Goal: Task Accomplishment & Management: Complete application form

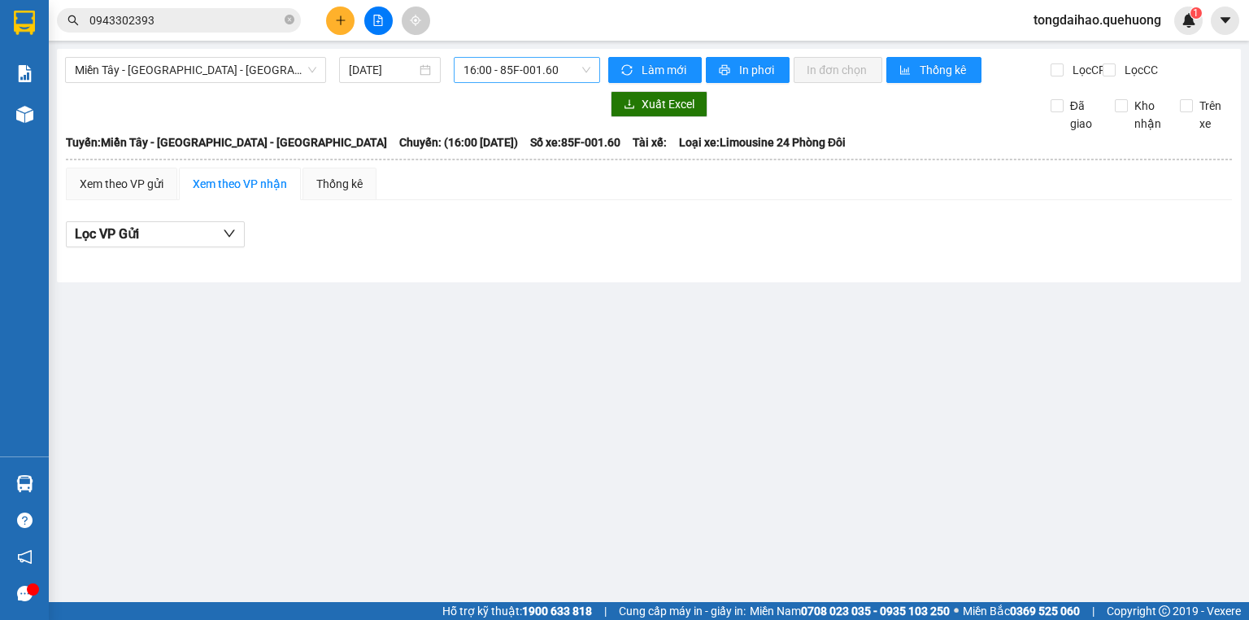
click at [594, 68] on div "16:00 - 85F-001.60" at bounding box center [527, 70] width 147 height 26
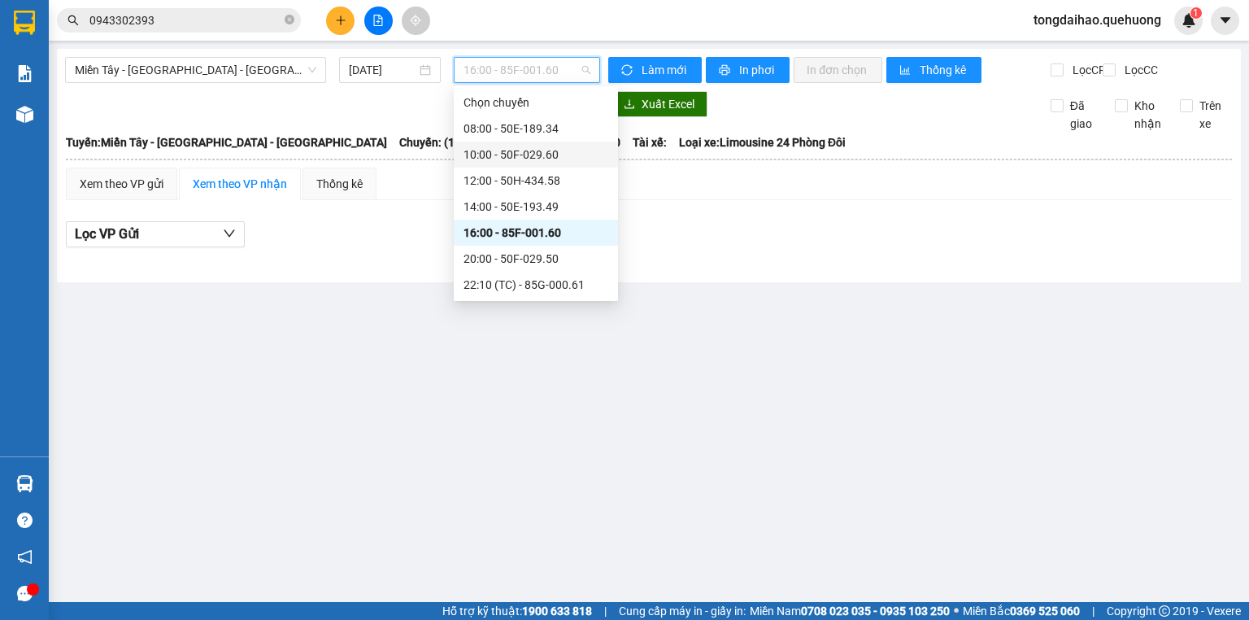
click at [480, 157] on div "10:00 - 50F-029.60" at bounding box center [535, 155] width 145 height 18
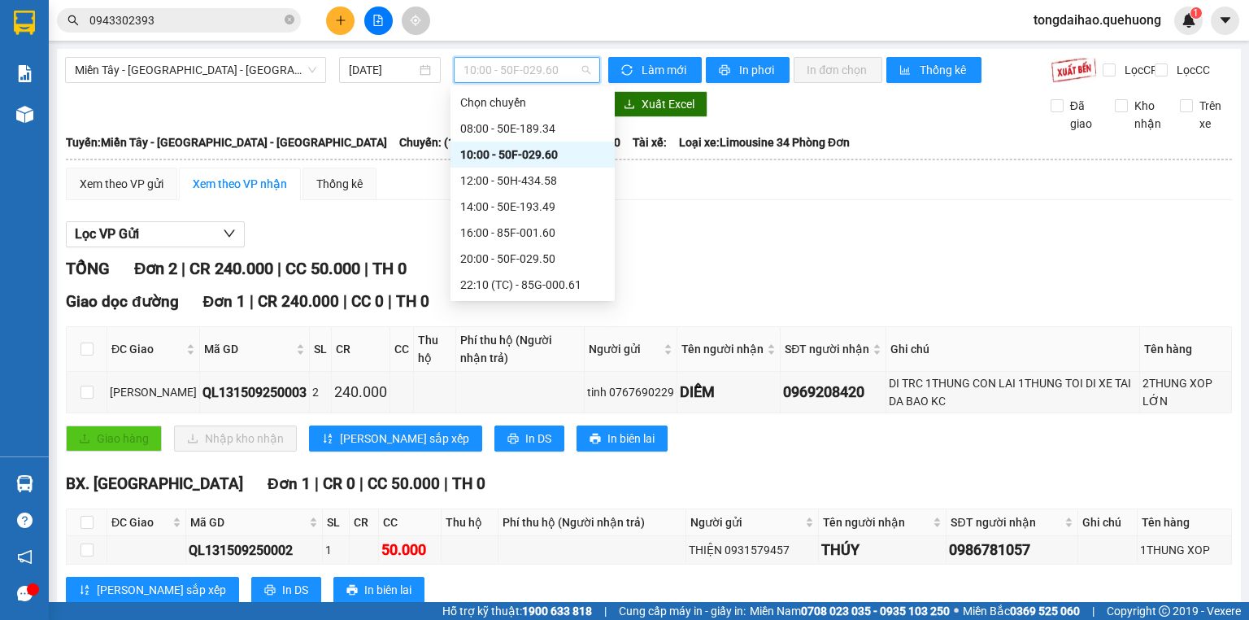
click at [579, 73] on span "10:00 - 50F-029.60" at bounding box center [527, 70] width 128 height 24
click at [501, 198] on div "14:00 - 50E-193.49" at bounding box center [532, 207] width 145 height 18
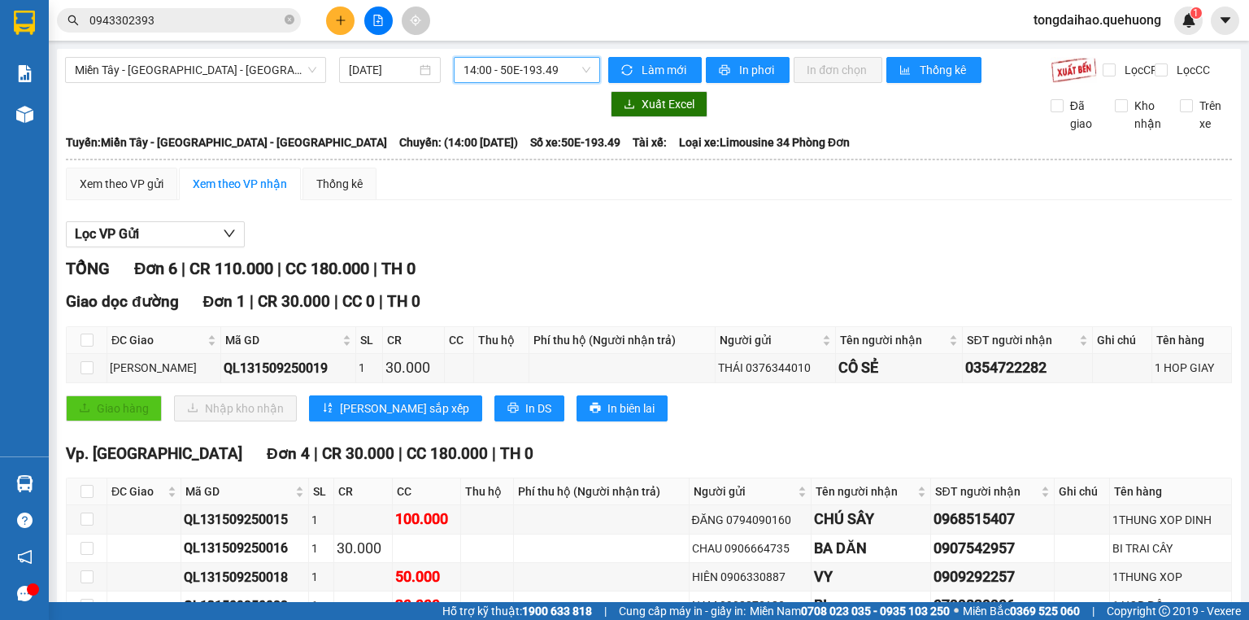
click at [584, 64] on span "14:00 - 50E-193.49" at bounding box center [527, 70] width 128 height 24
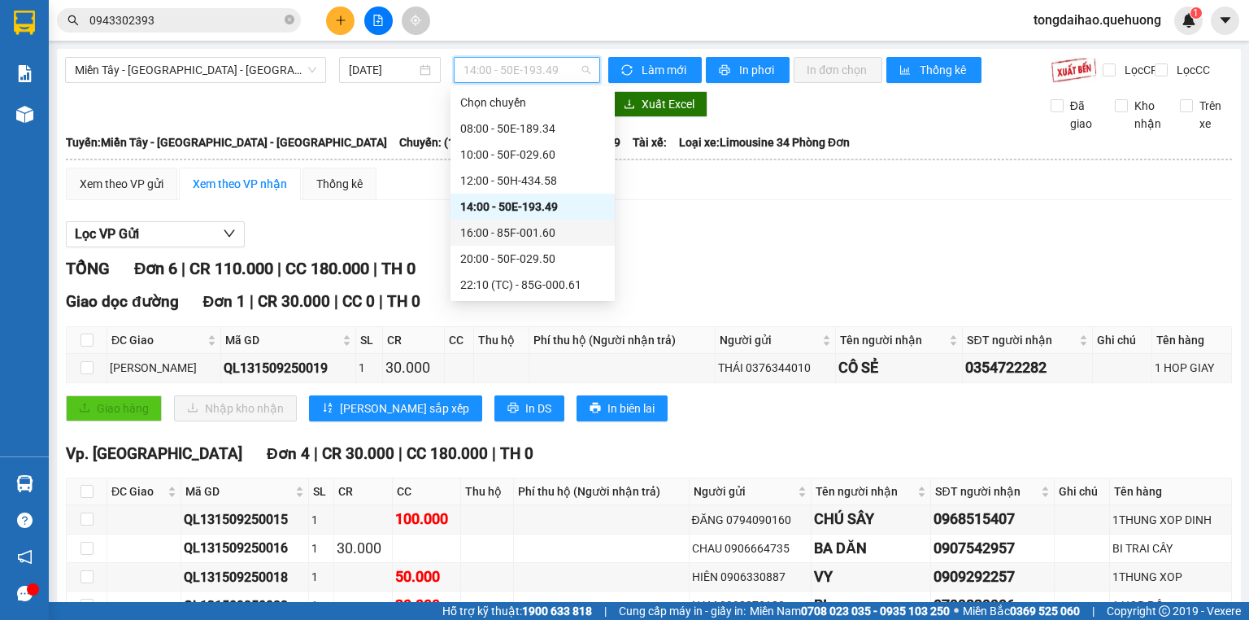
click at [529, 236] on div "16:00 - 85F-001.60" at bounding box center [532, 233] width 145 height 18
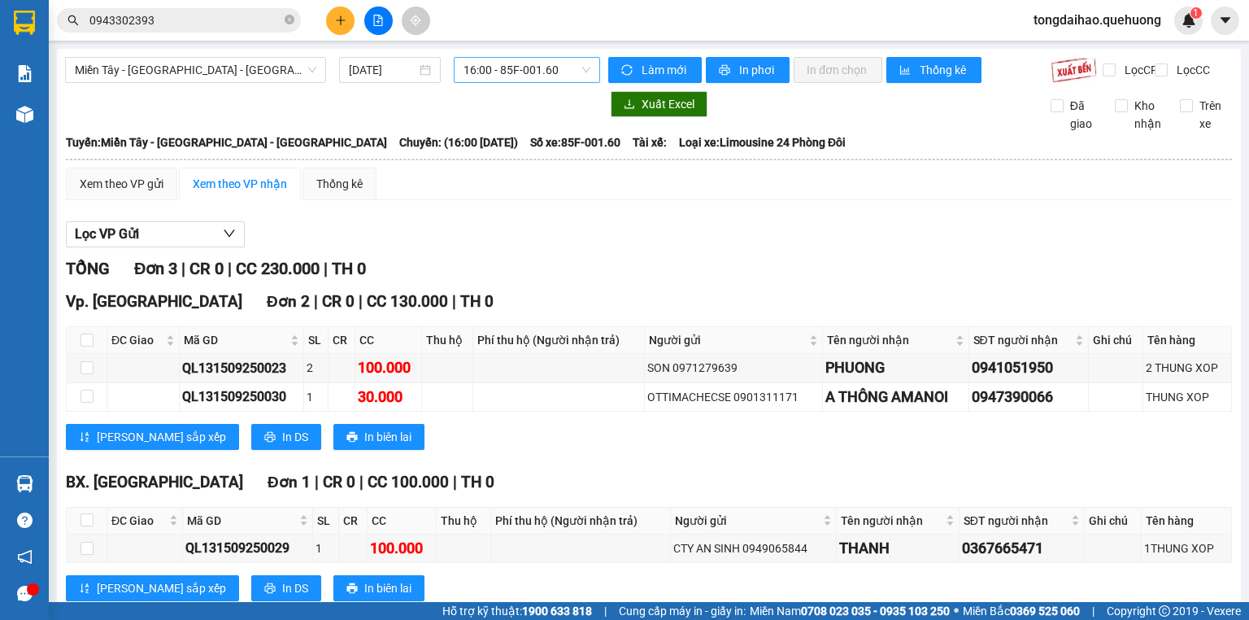
click at [580, 69] on span "16:00 - 85F-001.60" at bounding box center [527, 70] width 128 height 24
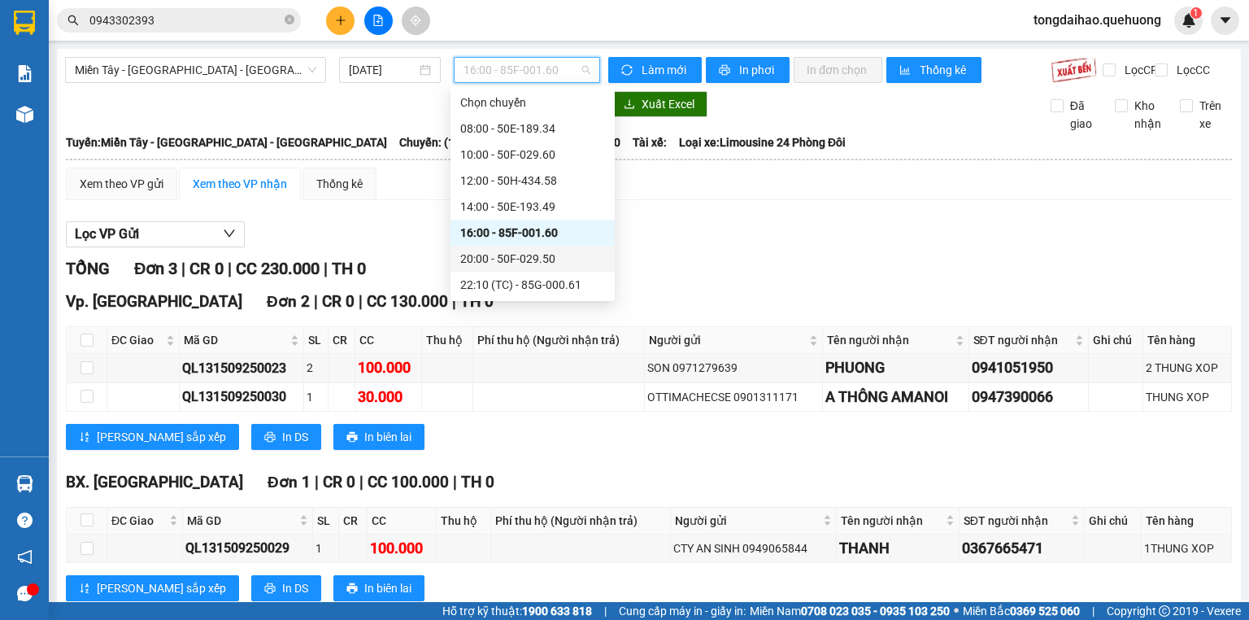
click at [539, 256] on div "20:00 - 50F-029.50" at bounding box center [532, 259] width 145 height 18
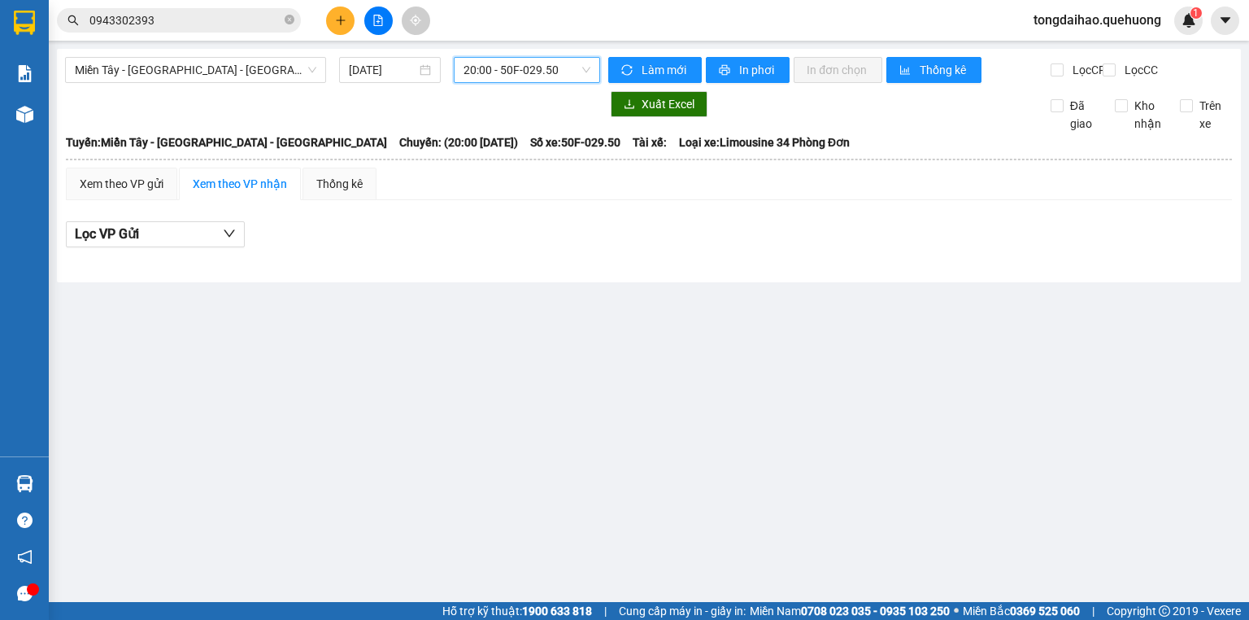
click at [589, 69] on span "20:00 - 50F-029.50" at bounding box center [527, 70] width 128 height 24
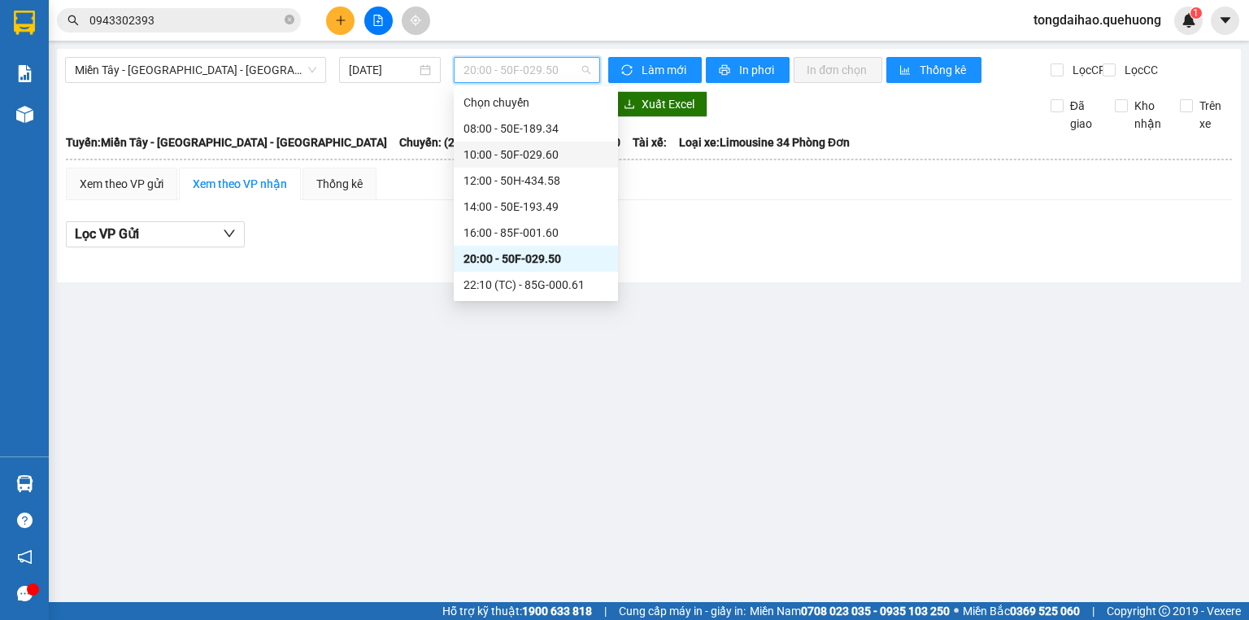
click at [511, 146] on div "10:00 - 50F-029.60" at bounding box center [535, 155] width 145 height 18
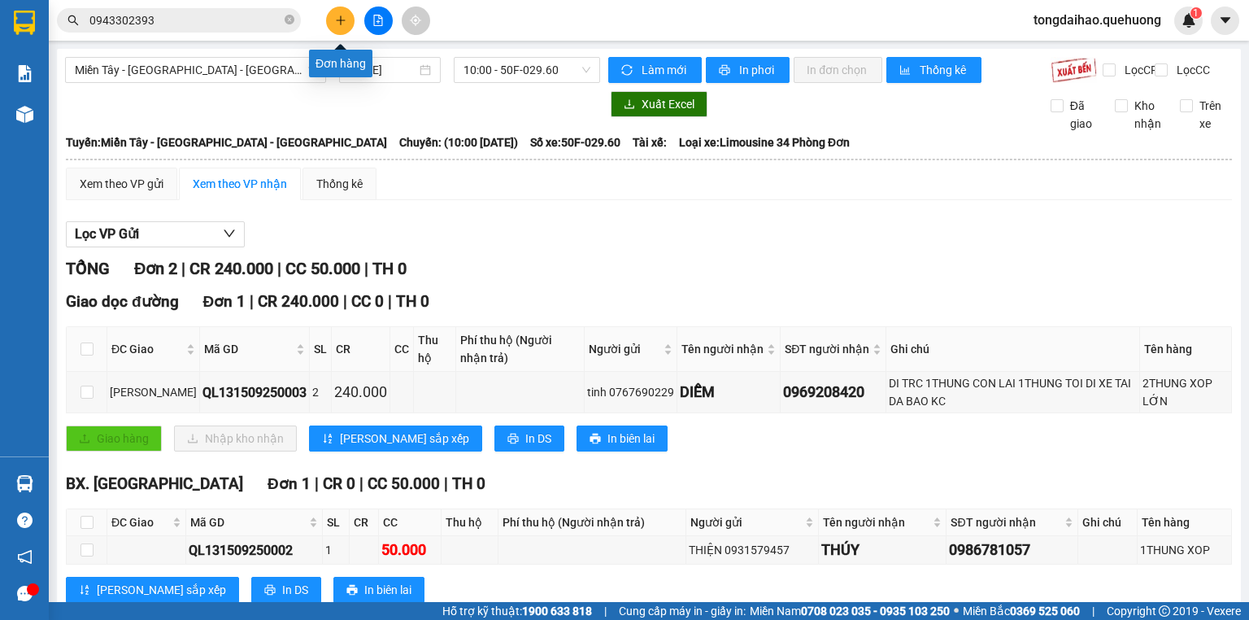
click at [343, 24] on icon "plus" at bounding box center [340, 20] width 11 height 11
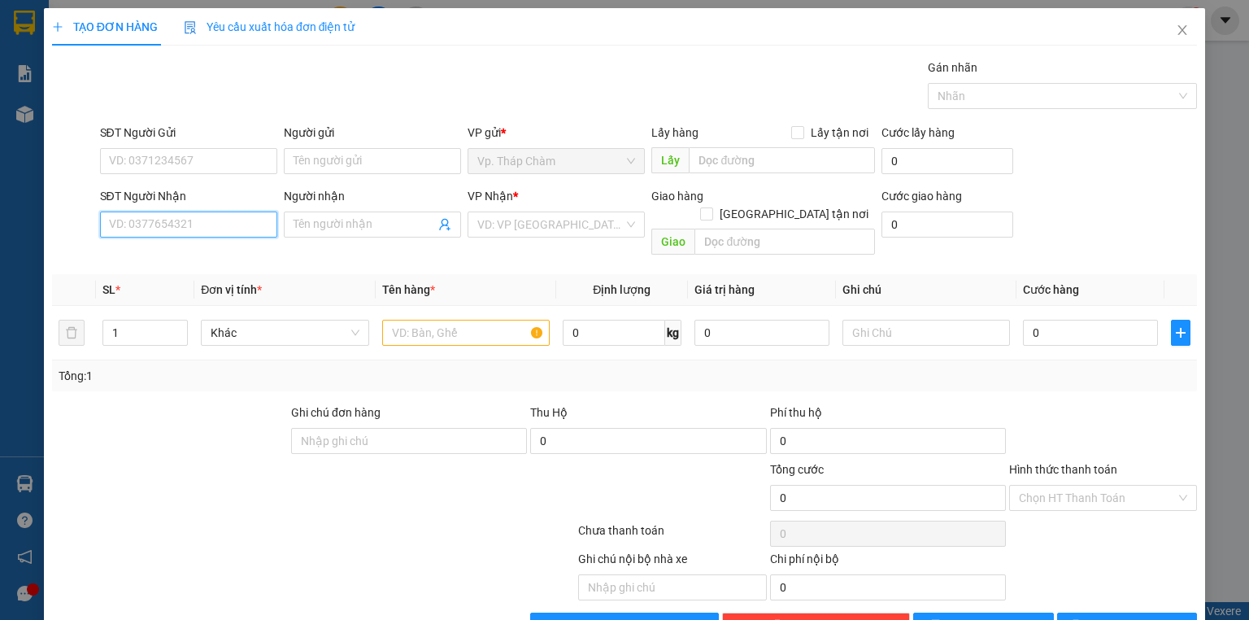
click at [241, 234] on input "SĐT Người Nhận" at bounding box center [188, 224] width 177 height 26
click at [210, 250] on div "0903350721 - NHIỄU" at bounding box center [187, 256] width 156 height 18
type input "0903350721"
type input "NHIỄU"
type input "50.000"
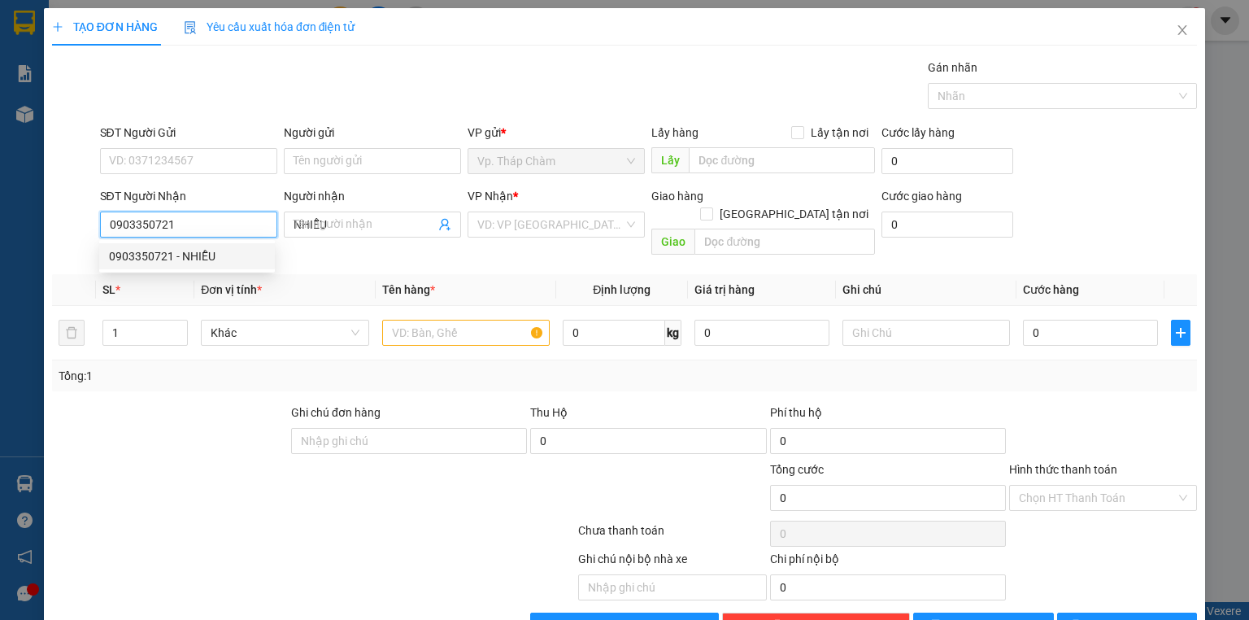
type input "50.000"
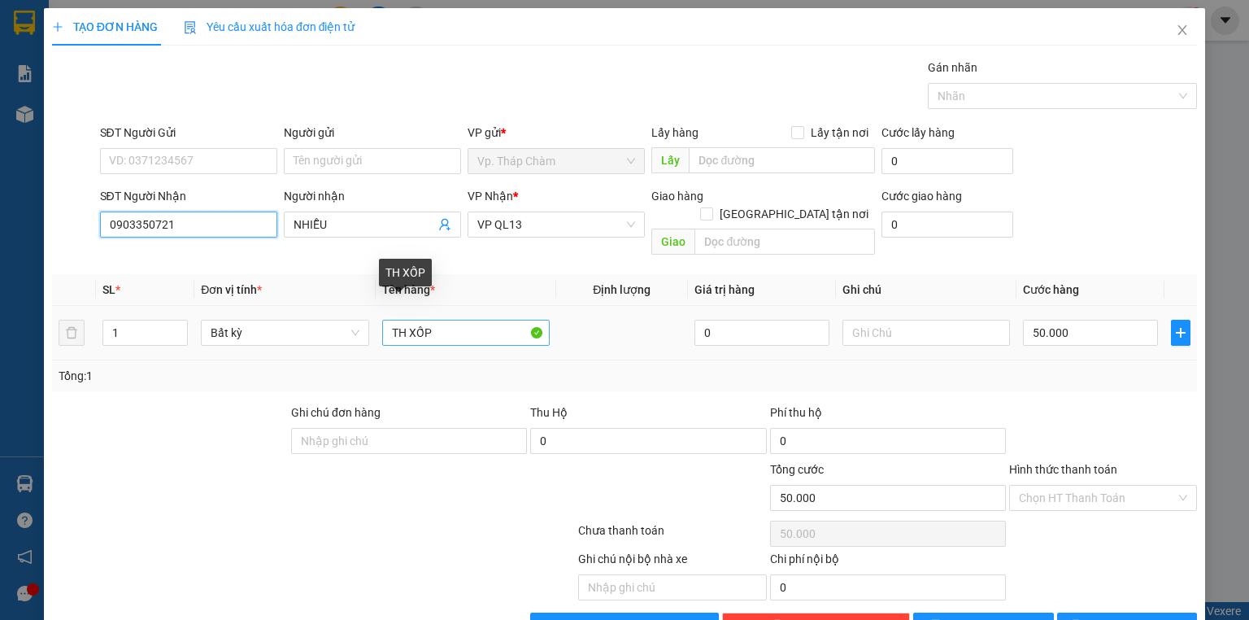
type input "0903350721"
click at [445, 320] on input "TH XỐP" at bounding box center [465, 333] width 167 height 26
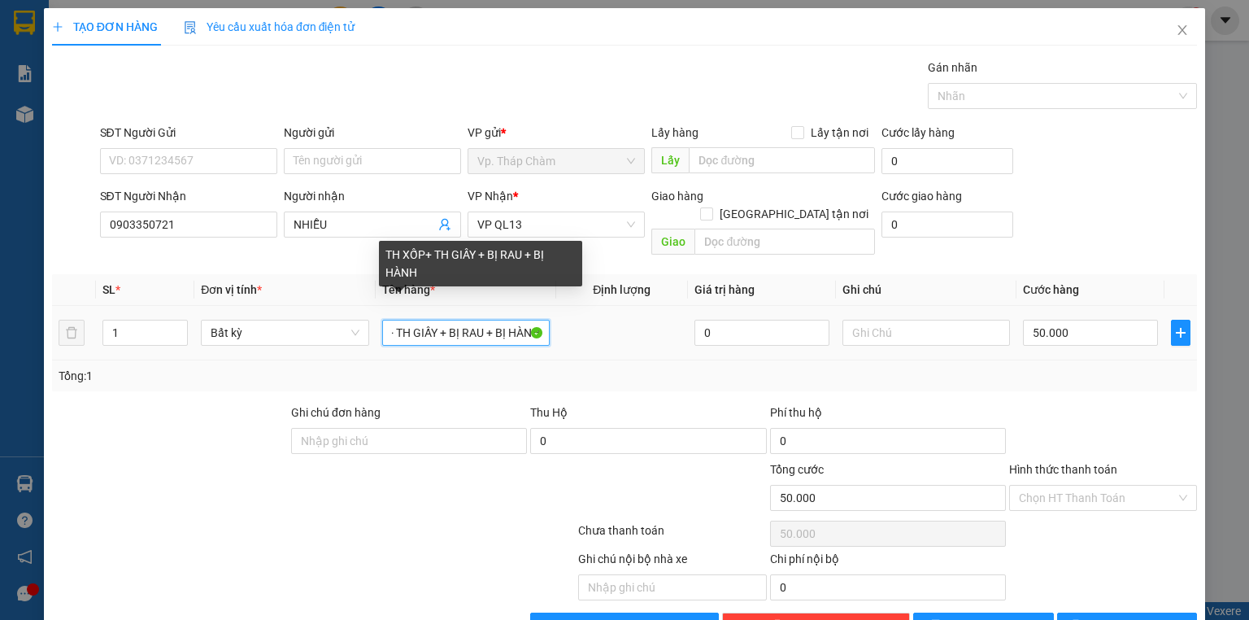
scroll to position [0, 54]
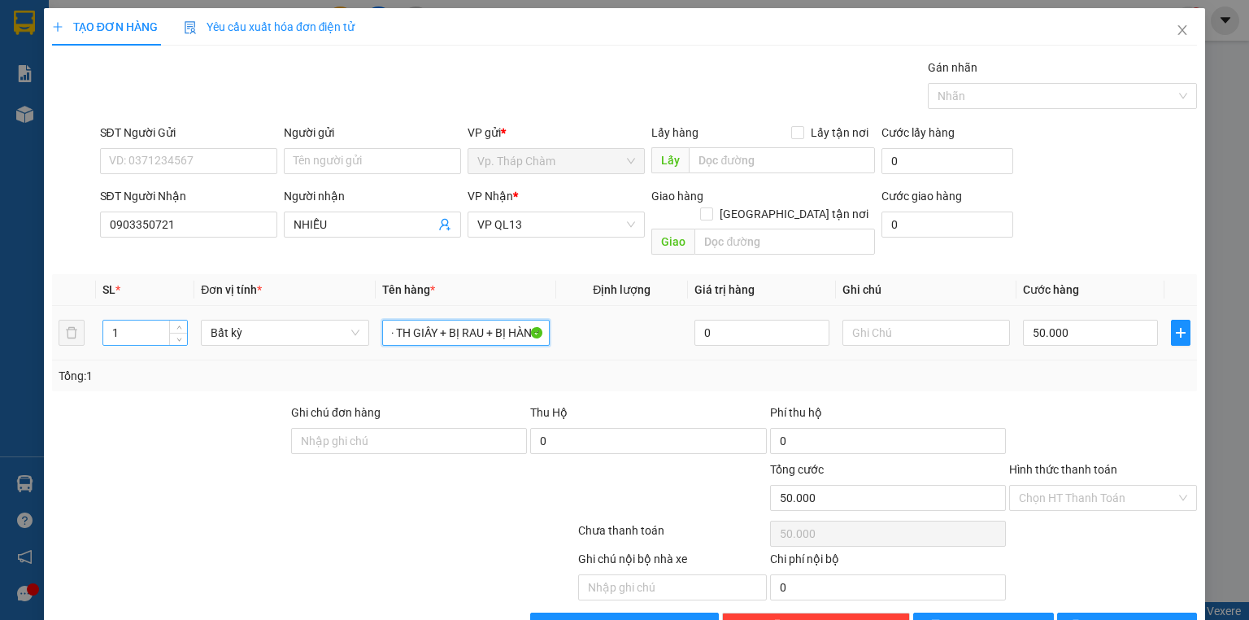
type input "TH XỐP+ TH GIẤY + BỊ RAU + BỊ HÀNH"
drag, startPoint x: 120, startPoint y: 309, endPoint x: 111, endPoint y: 310, distance: 8.2
click at [111, 320] on input "1" at bounding box center [145, 332] width 84 height 24
type input "3"
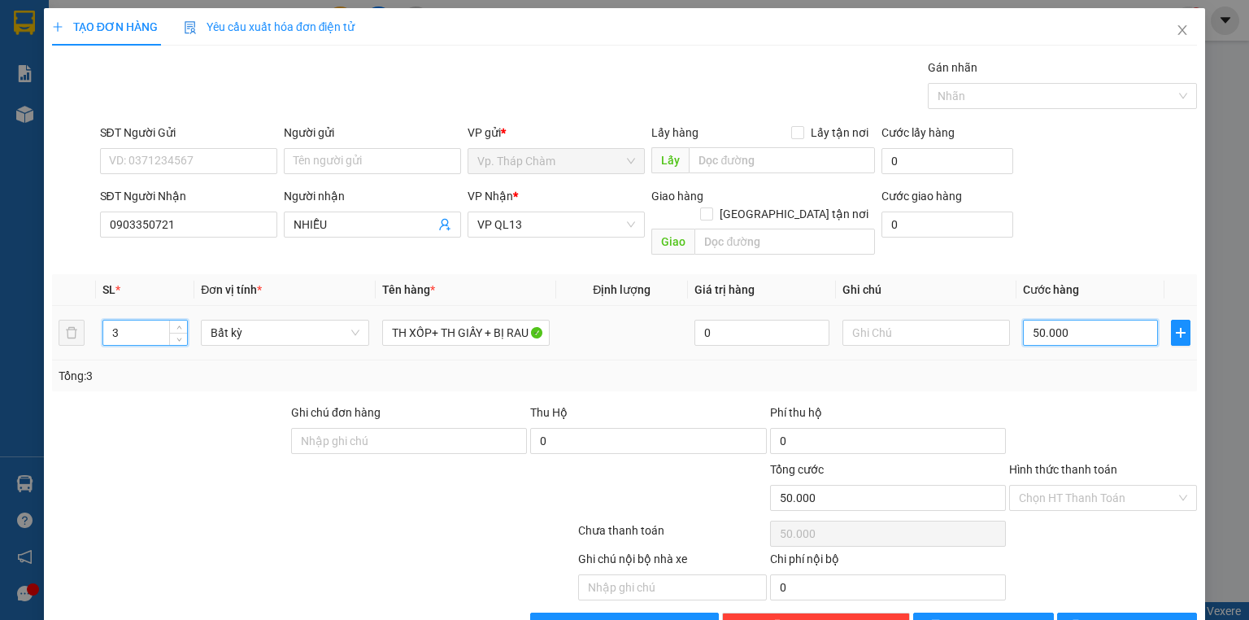
click at [1062, 320] on input "50.000" at bounding box center [1090, 333] width 135 height 26
type input "0"
type input "1"
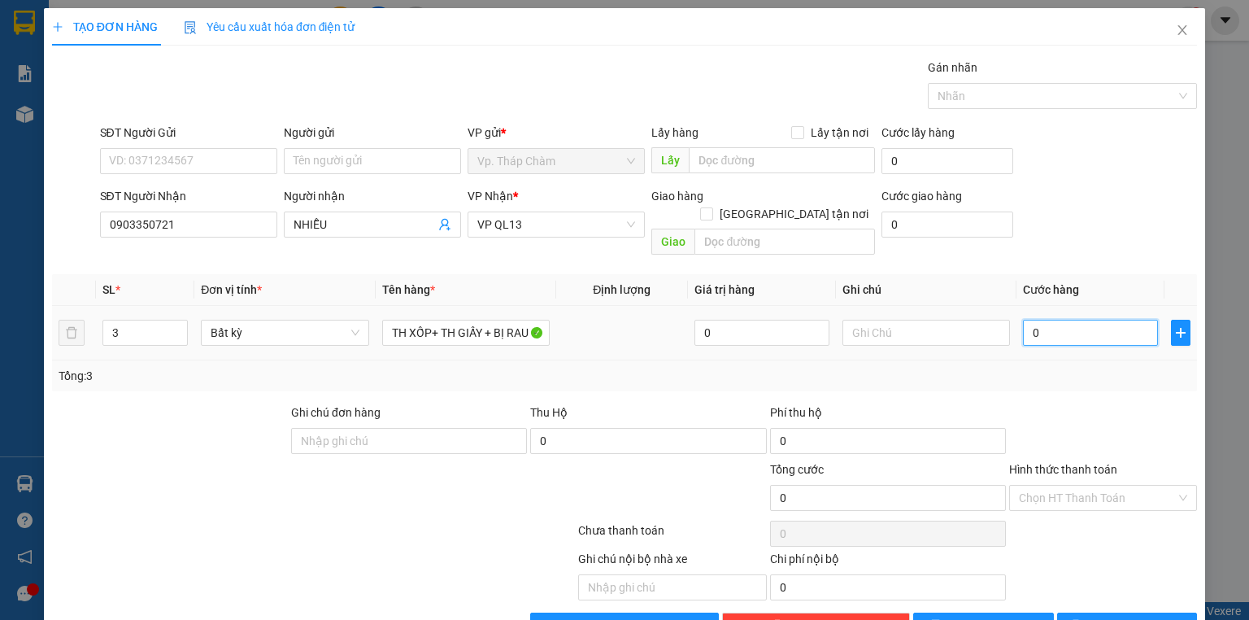
type input "1"
type input "01"
type input "17"
type input "017"
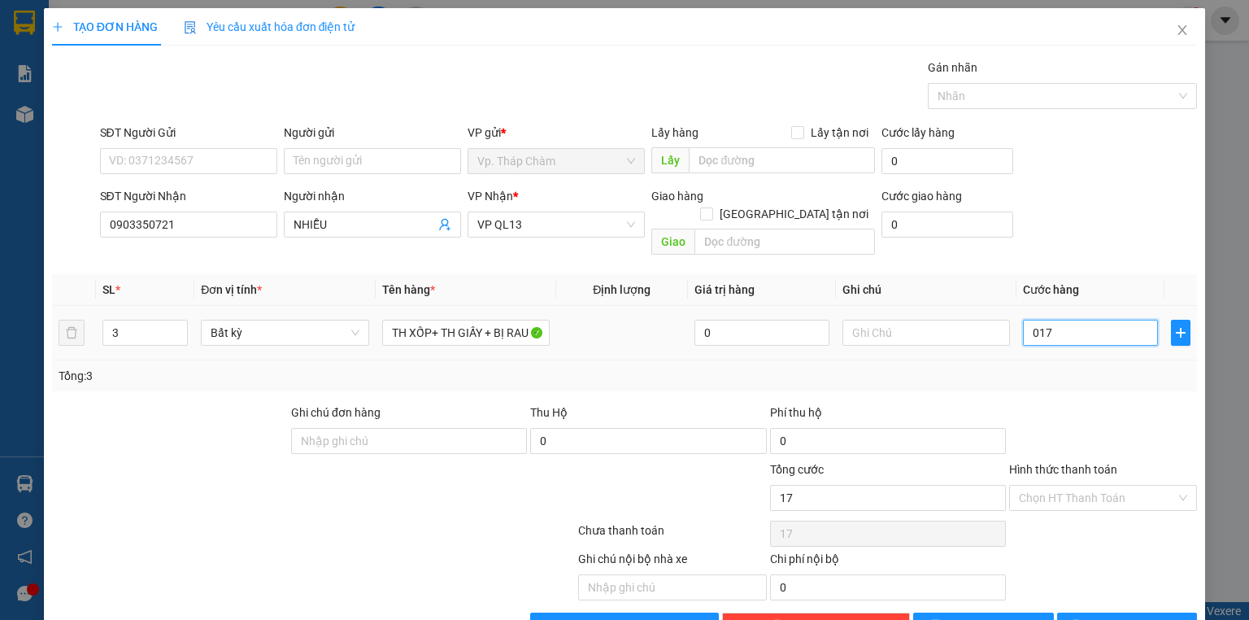
type input "170"
type input "0.170"
type input "170.000"
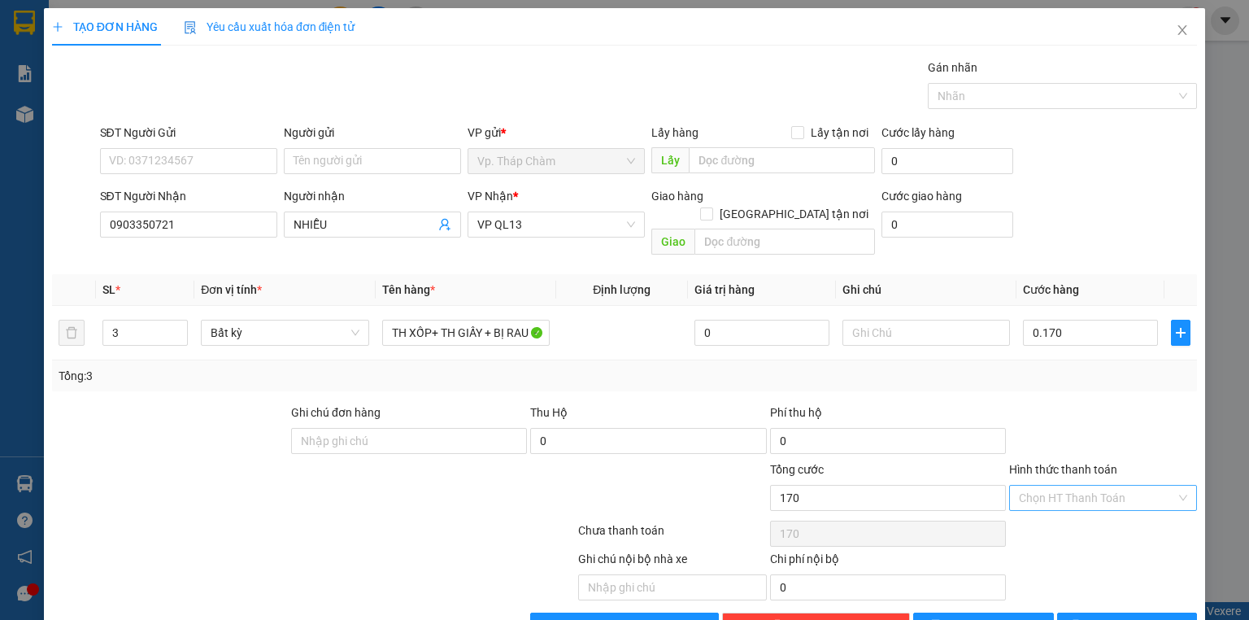
type input "170.000"
click at [1024, 485] on input "Hình thức thanh toán" at bounding box center [1097, 497] width 157 height 24
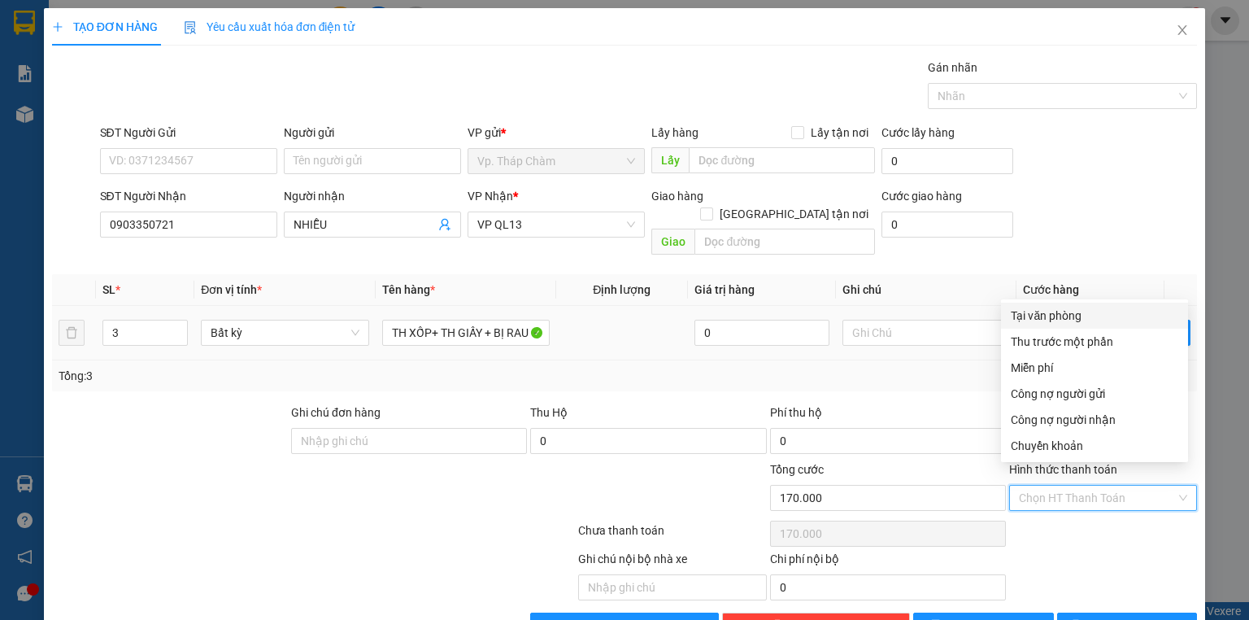
click at [1052, 312] on div "Tại văn phòng" at bounding box center [1094, 316] width 167 height 18
type input "0"
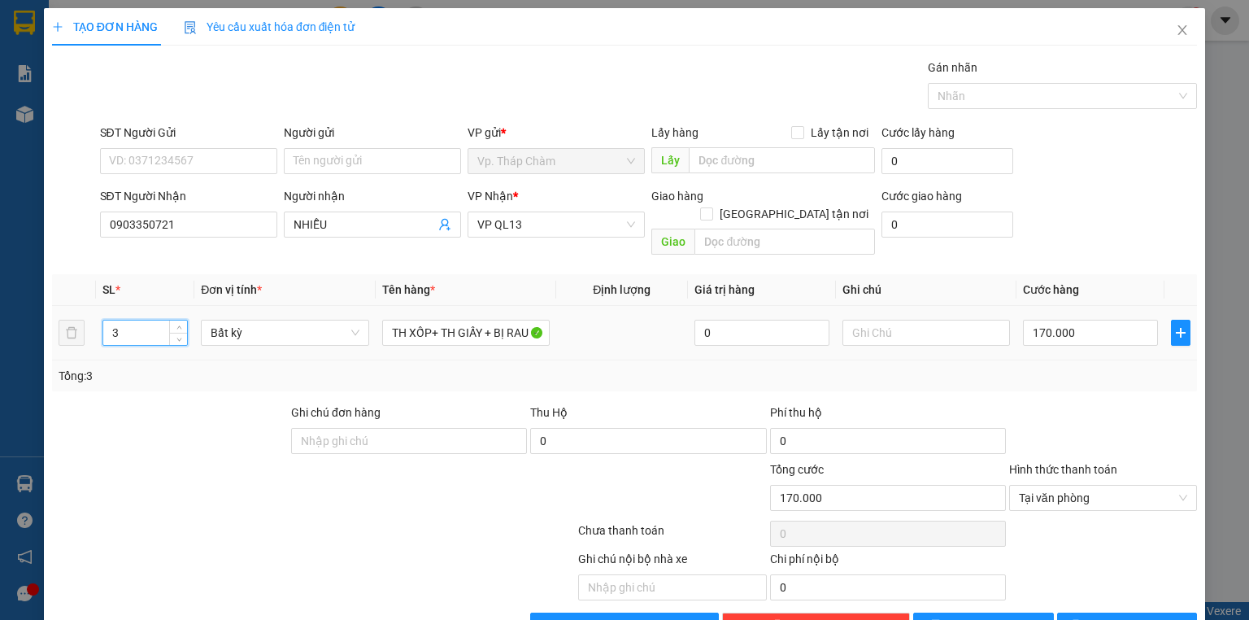
click at [113, 320] on input "3" at bounding box center [145, 332] width 84 height 24
type input "4"
click at [995, 612] on button "[PERSON_NAME]" at bounding box center [983, 625] width 141 height 26
type input "0"
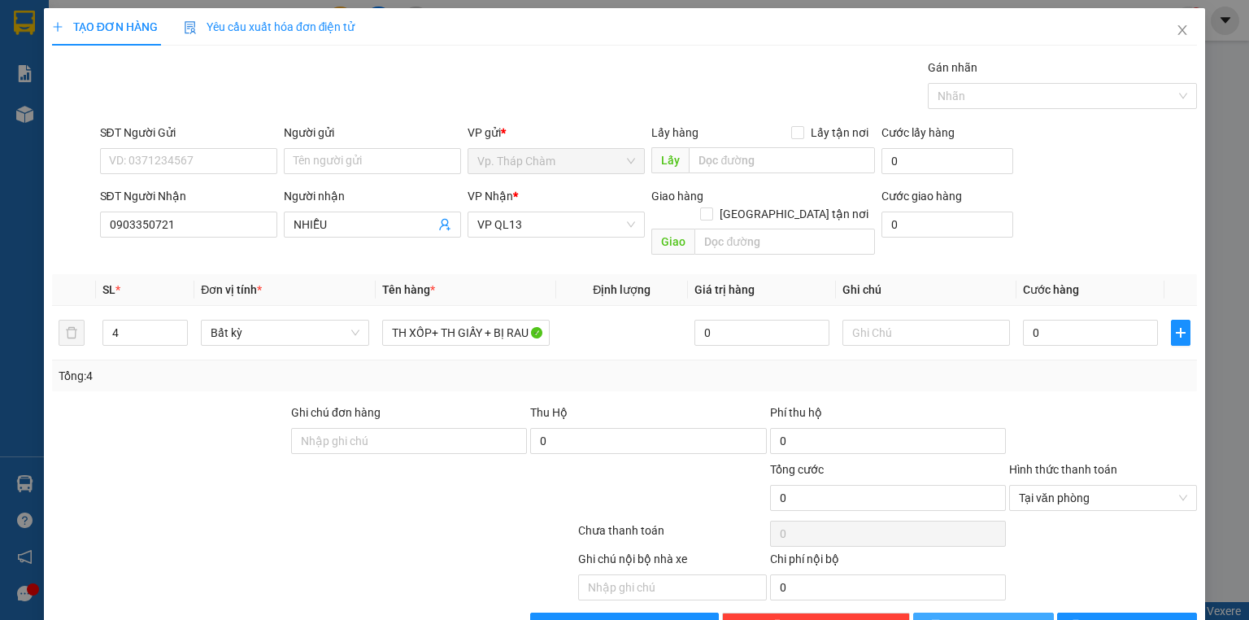
click at [977, 616] on span "[PERSON_NAME]" at bounding box center [992, 625] width 87 height 18
click at [1040, 320] on input "0" at bounding box center [1090, 333] width 135 height 26
type input "1"
type input "17"
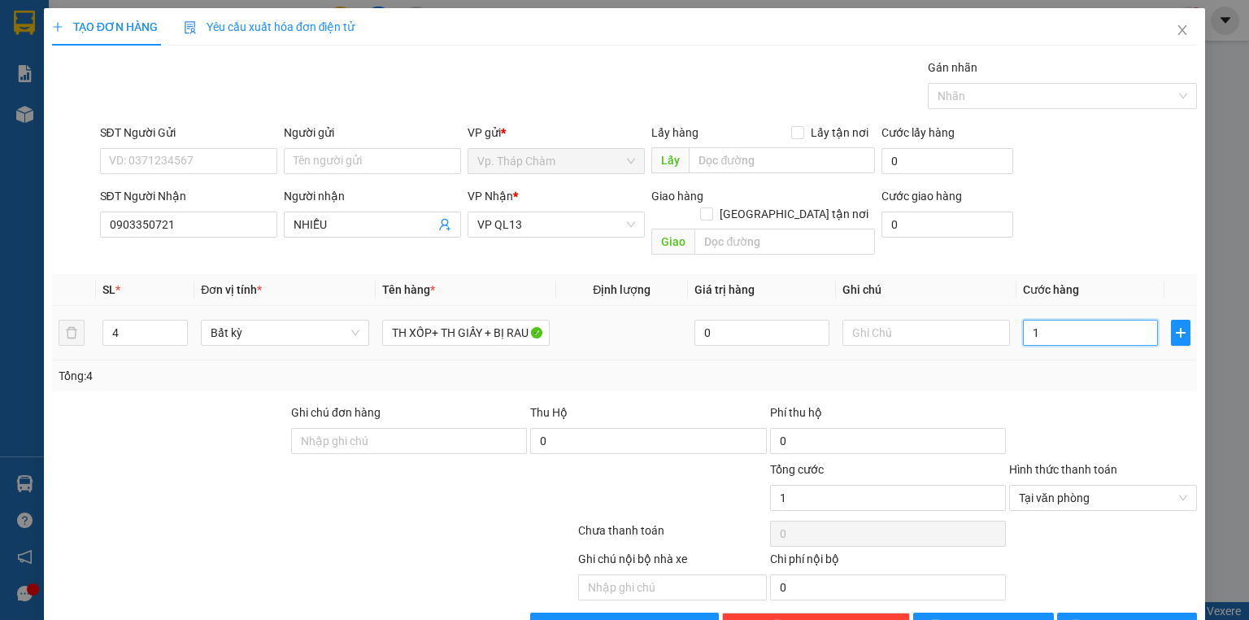
type input "17"
type input "170"
type input "170.000"
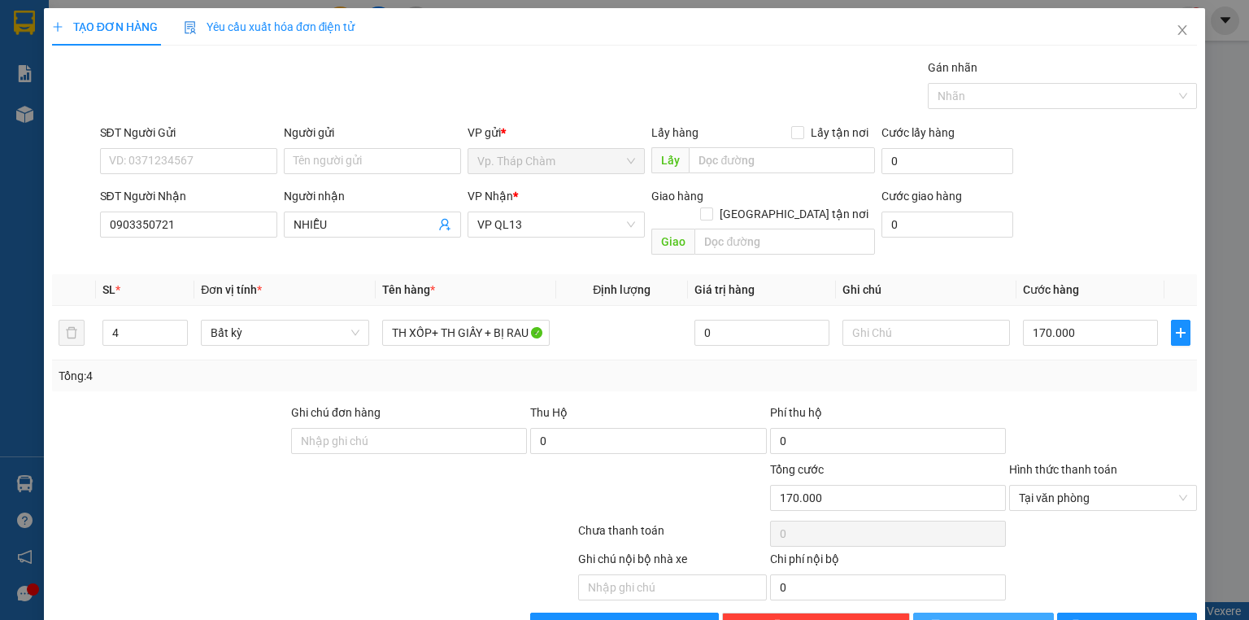
click at [990, 616] on span "[PERSON_NAME]" at bounding box center [992, 625] width 87 height 18
type input "0"
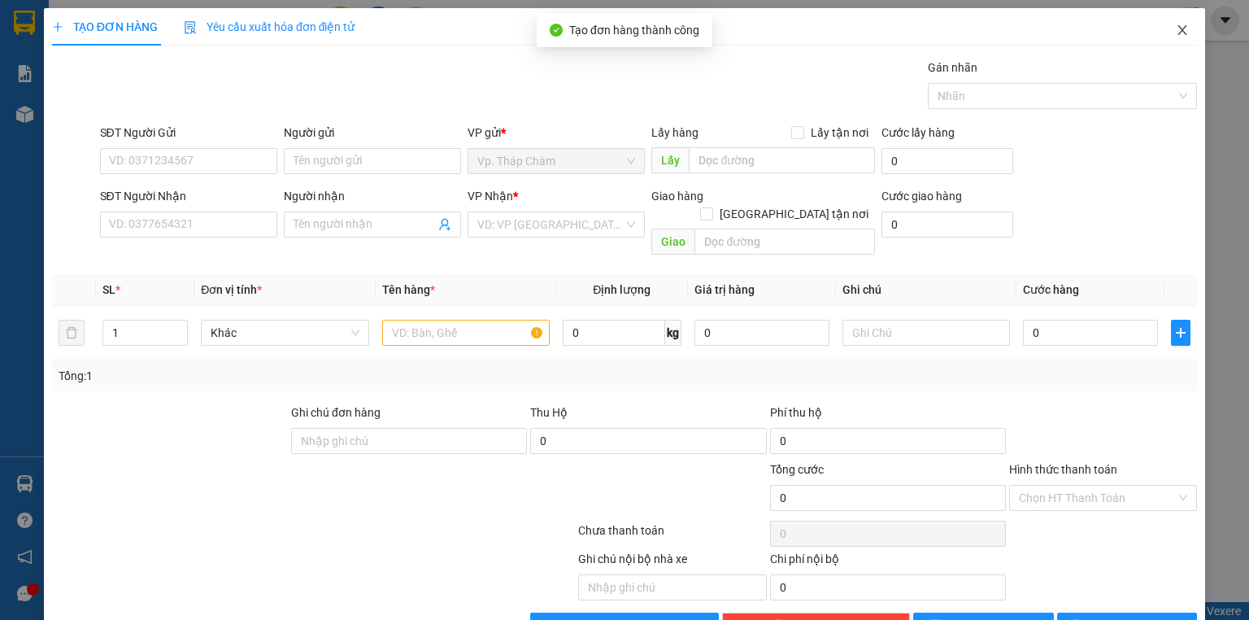
click at [1178, 28] on icon "close" at bounding box center [1182, 30] width 9 height 10
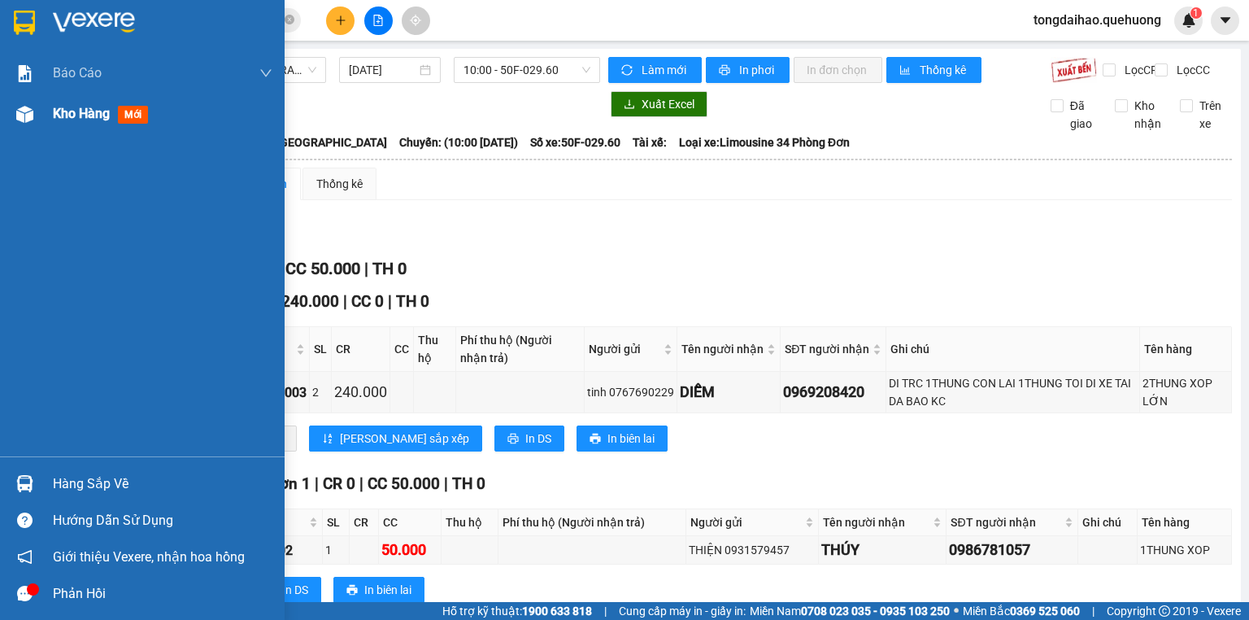
click at [108, 114] on span "Kho hàng" at bounding box center [81, 113] width 57 height 15
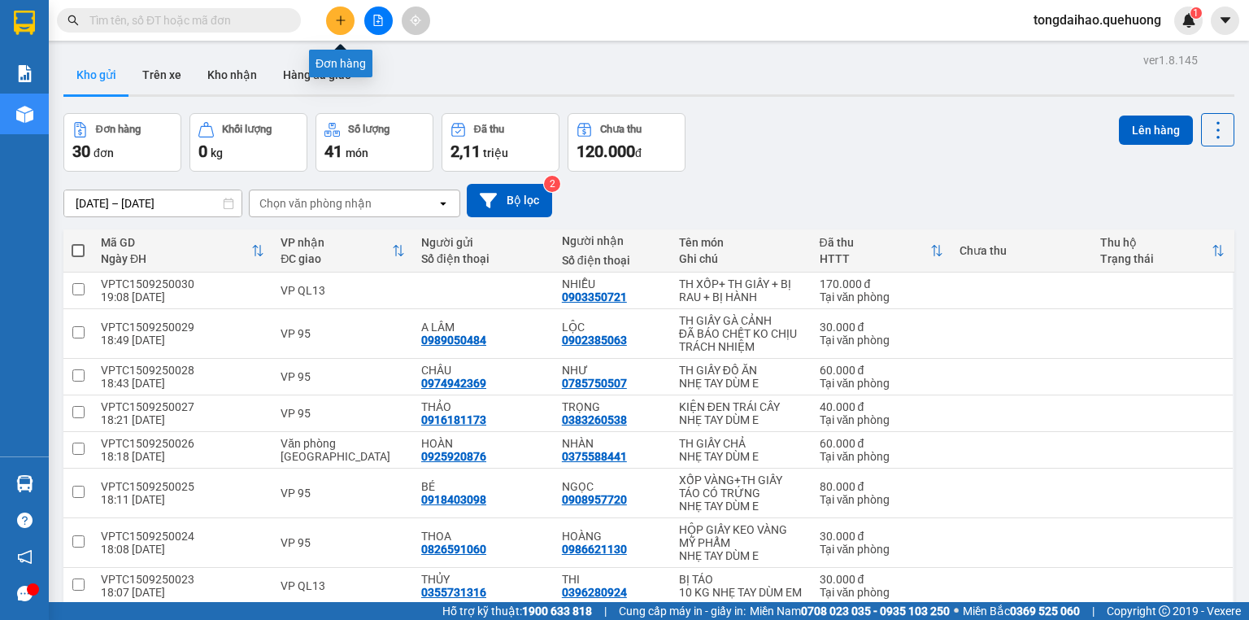
click at [341, 24] on icon "plus" at bounding box center [340, 20] width 11 height 11
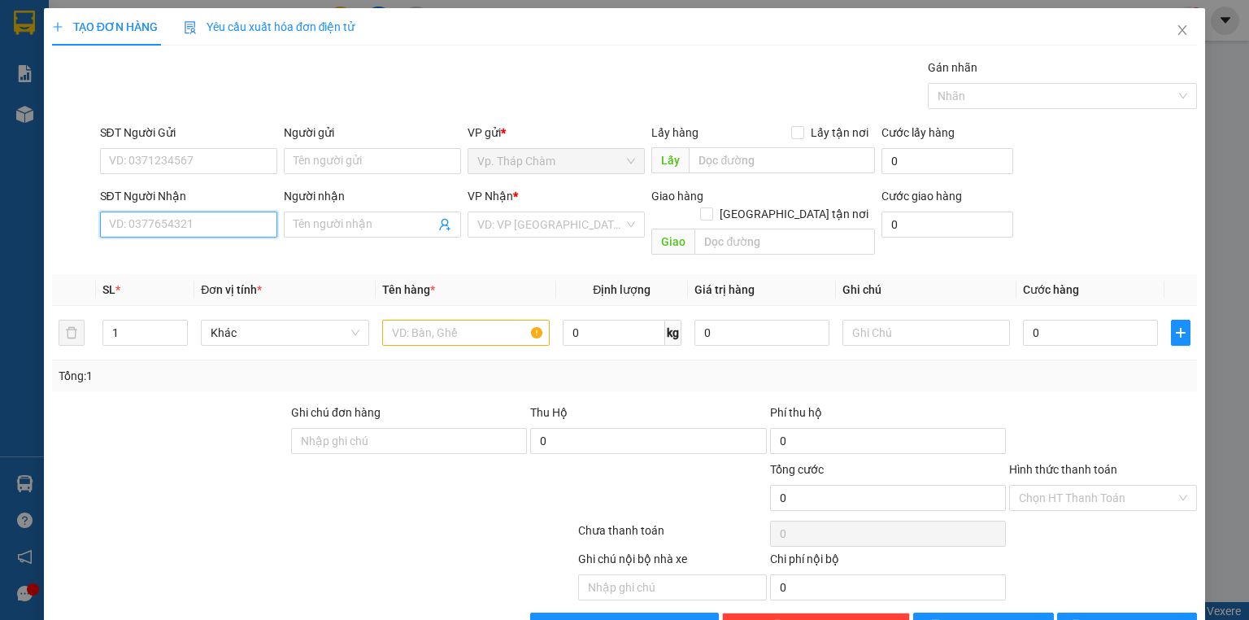
click at [216, 228] on input "SĐT Người Nhận" at bounding box center [188, 224] width 177 height 26
click at [185, 257] on div "0919224151 - HIỀN" at bounding box center [187, 256] width 156 height 18
type input "0919224151"
type input "HIỀN"
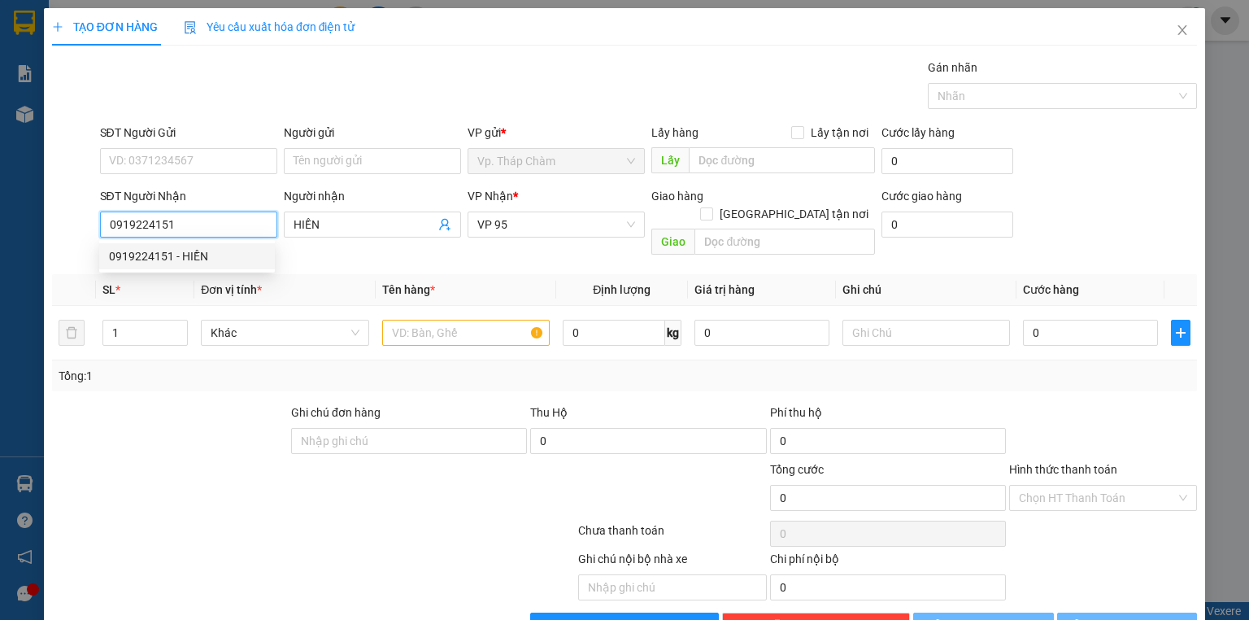
type input "40.000"
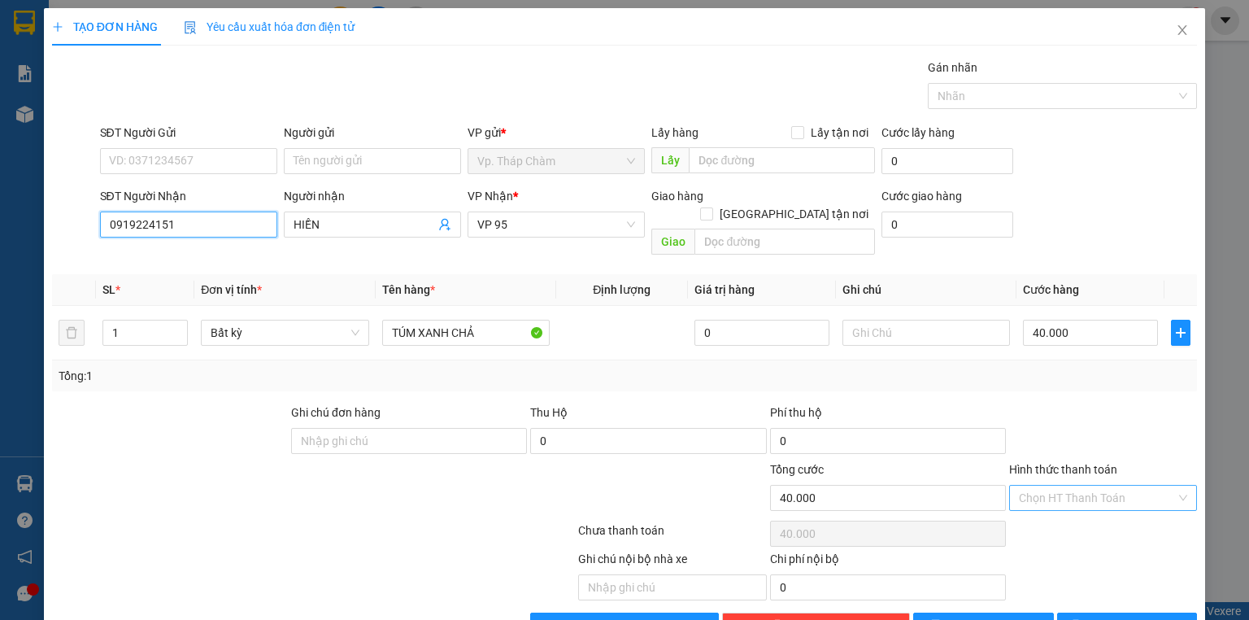
type input "0919224151"
click at [1090, 485] on input "Hình thức thanh toán" at bounding box center [1097, 497] width 157 height 24
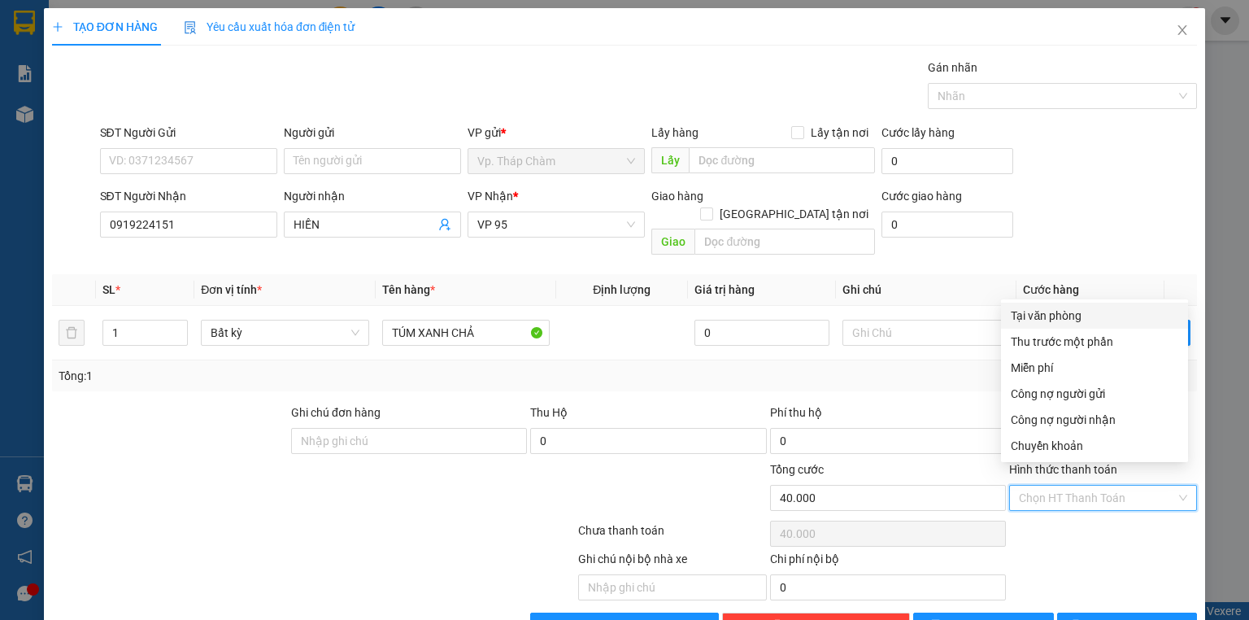
click at [1074, 307] on div "Tại văn phòng" at bounding box center [1094, 316] width 167 height 18
type input "0"
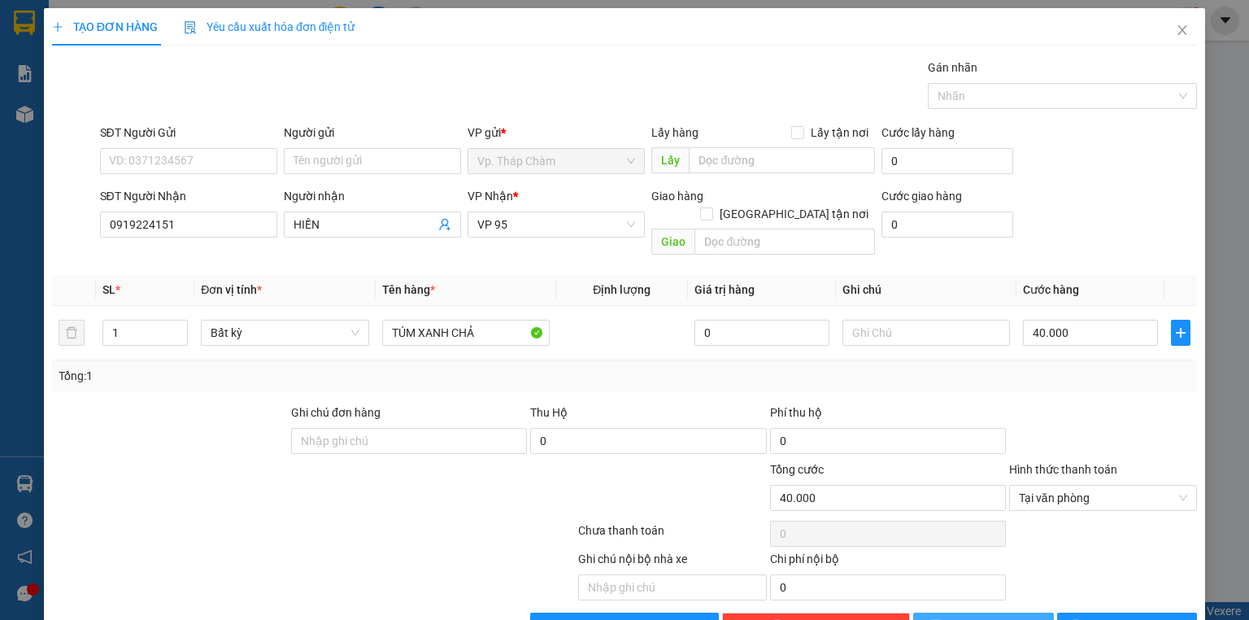
click at [992, 616] on span "[PERSON_NAME]" at bounding box center [992, 625] width 87 height 18
type input "0"
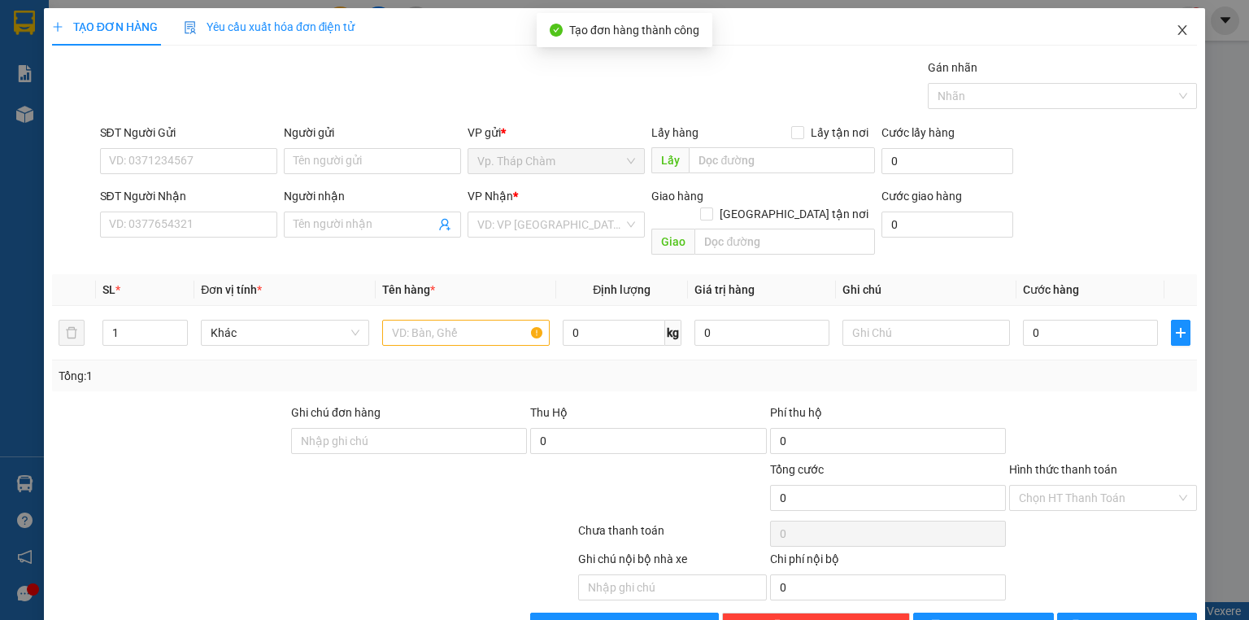
click at [1176, 28] on icon "close" at bounding box center [1182, 30] width 13 height 13
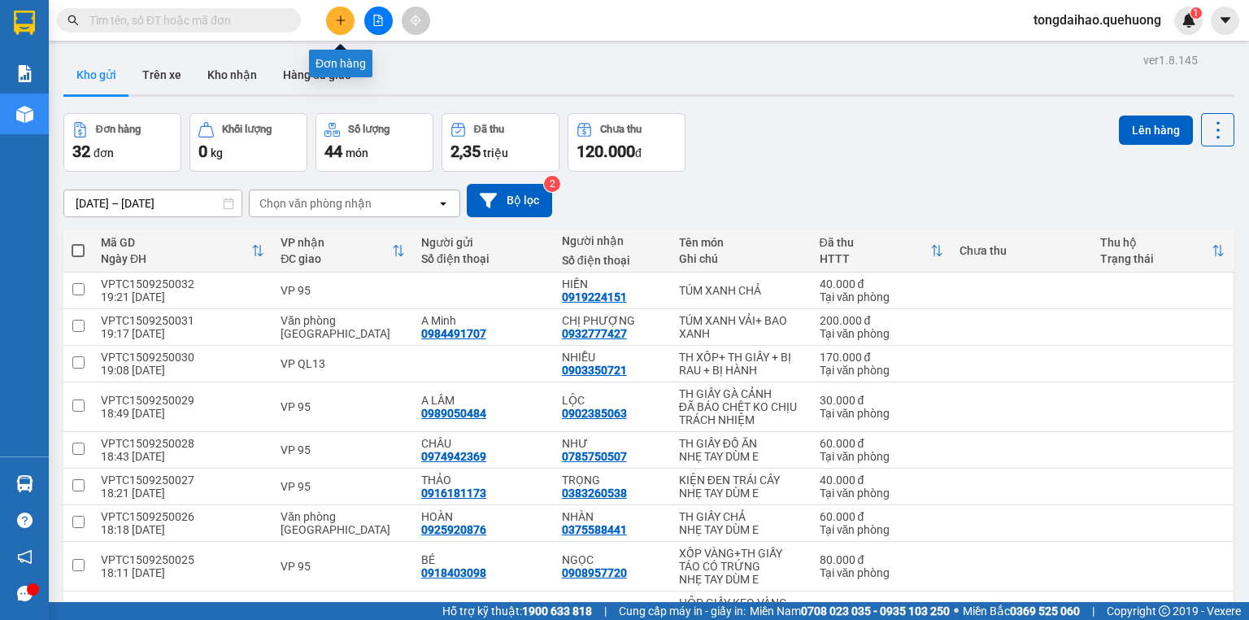
click at [346, 20] on icon "plus" at bounding box center [340, 20] width 11 height 11
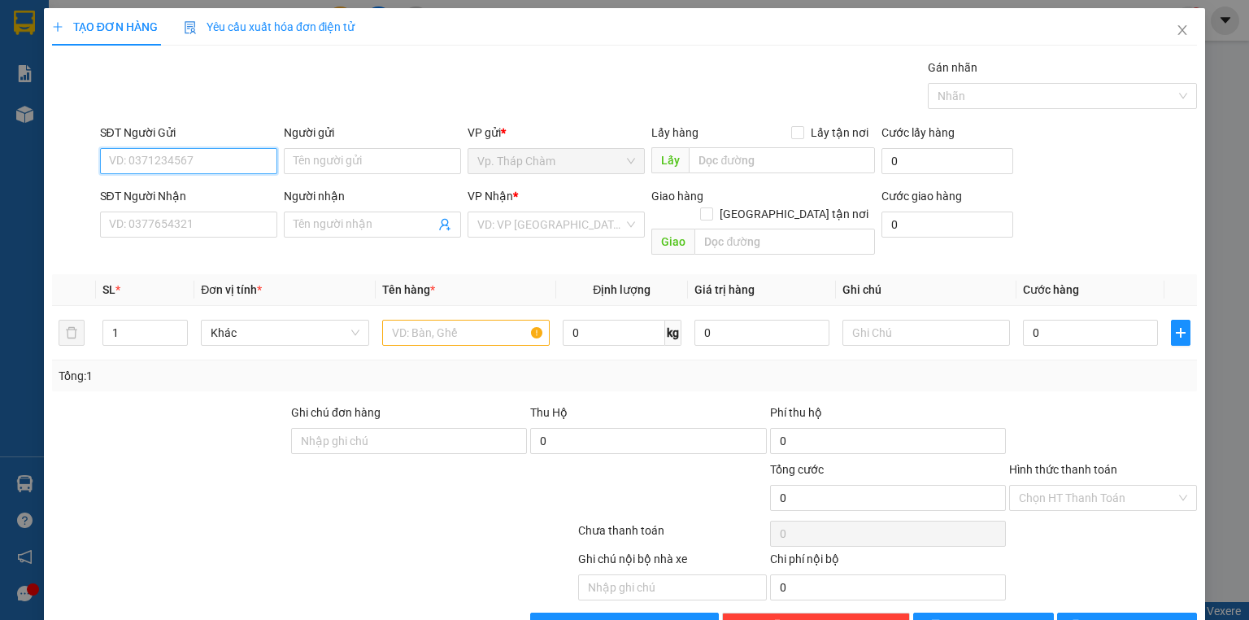
click at [124, 165] on input "SĐT Người Gửi" at bounding box center [188, 161] width 177 height 26
click at [163, 192] on div "0918370433 - BS PHƯỢNG" at bounding box center [187, 193] width 156 height 18
type input "0918370433"
type input "BS PHƯỢNG"
type input "0908584254"
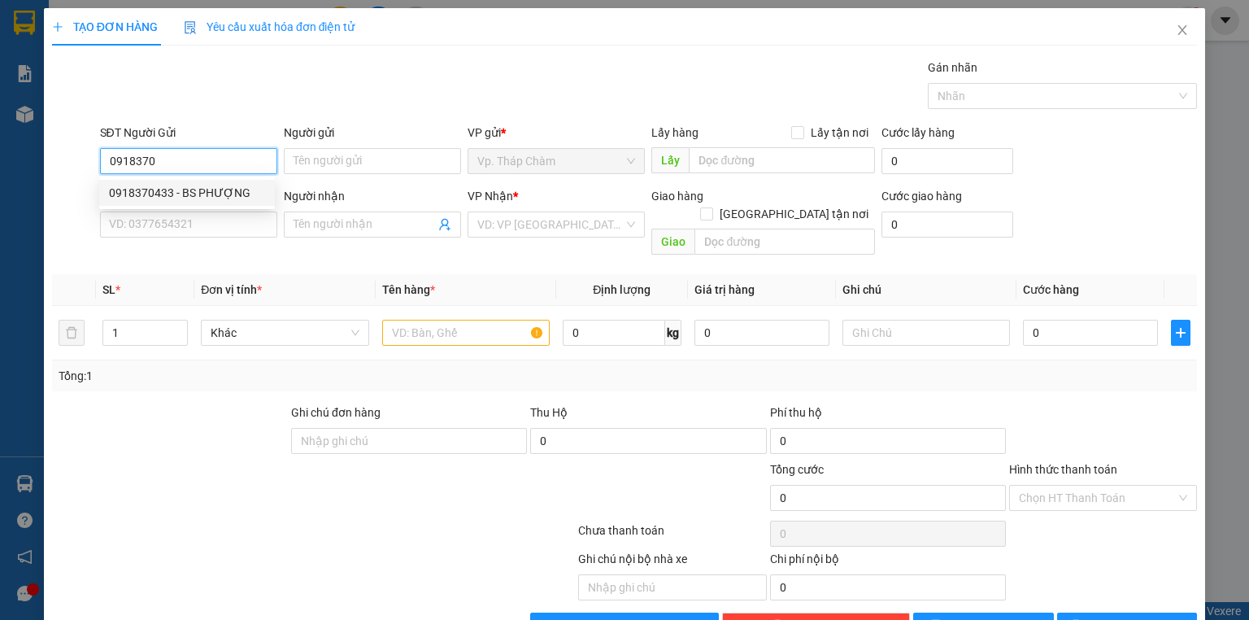
type input "[PERSON_NAME]"
type input "30.000"
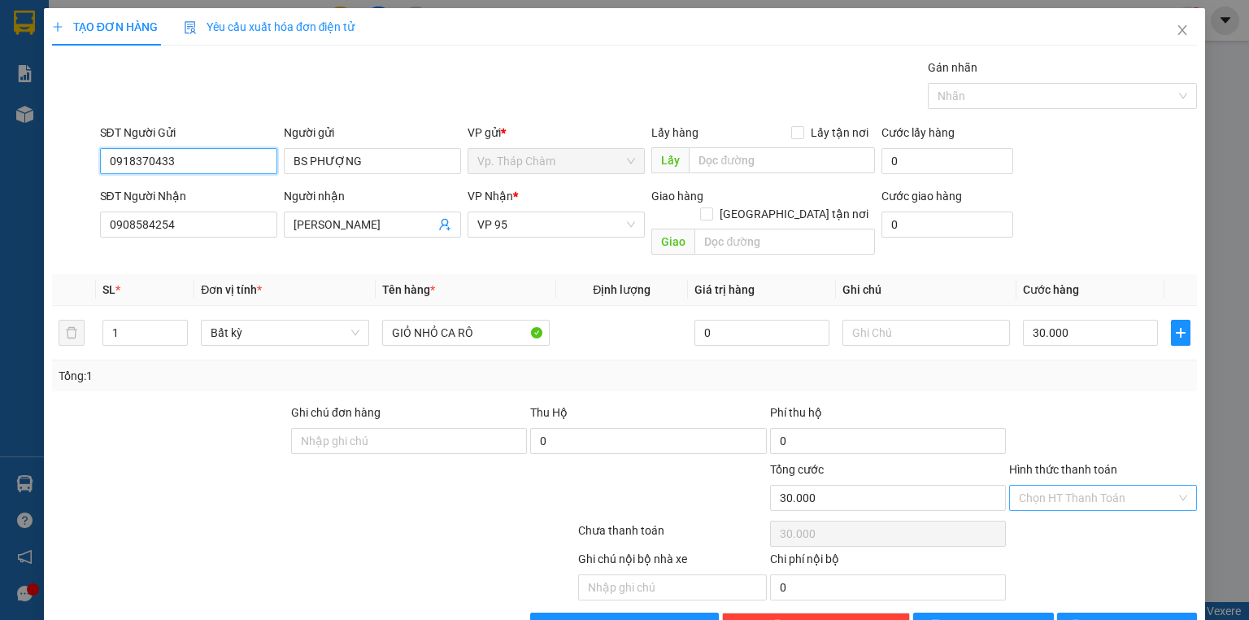
type input "0918370433"
click at [1043, 485] on input "Hình thức thanh toán" at bounding box center [1097, 497] width 157 height 24
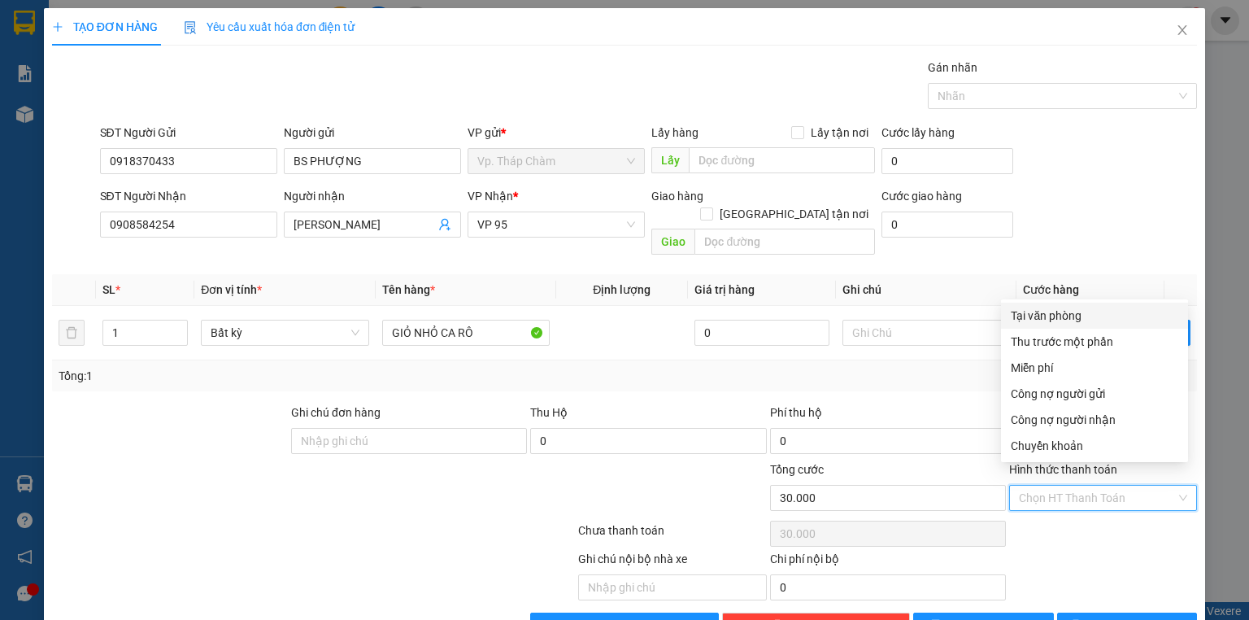
click at [1040, 314] on div "Tại văn phòng" at bounding box center [1094, 316] width 167 height 18
type input "0"
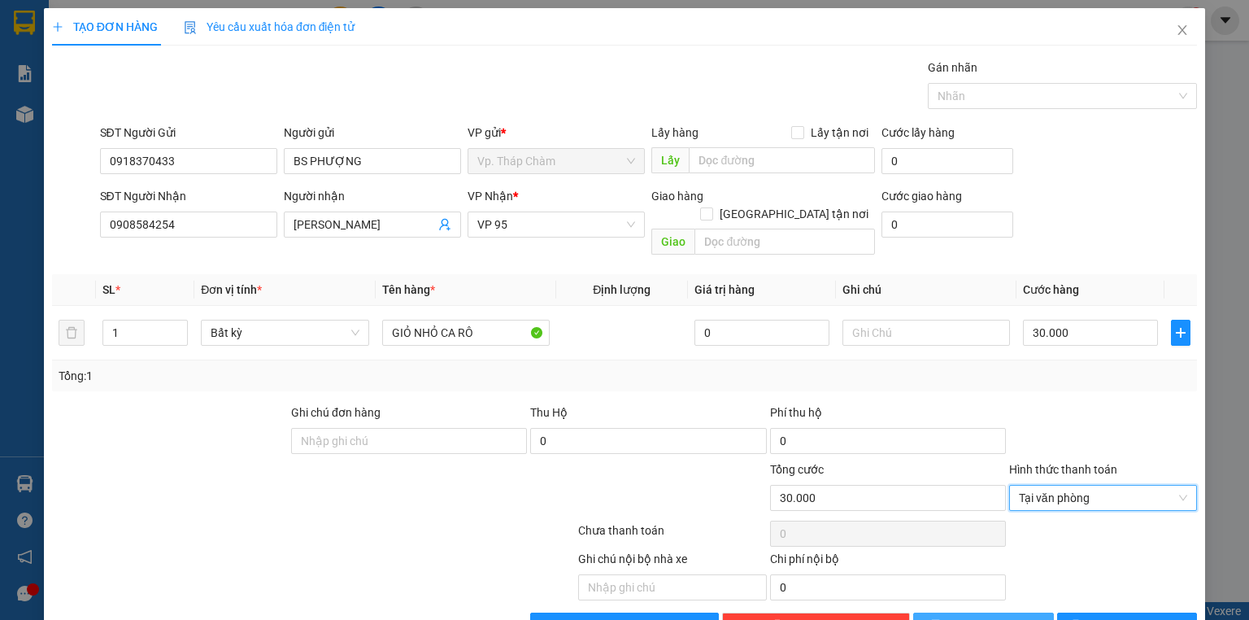
click at [973, 612] on button "[PERSON_NAME]" at bounding box center [983, 625] width 141 height 26
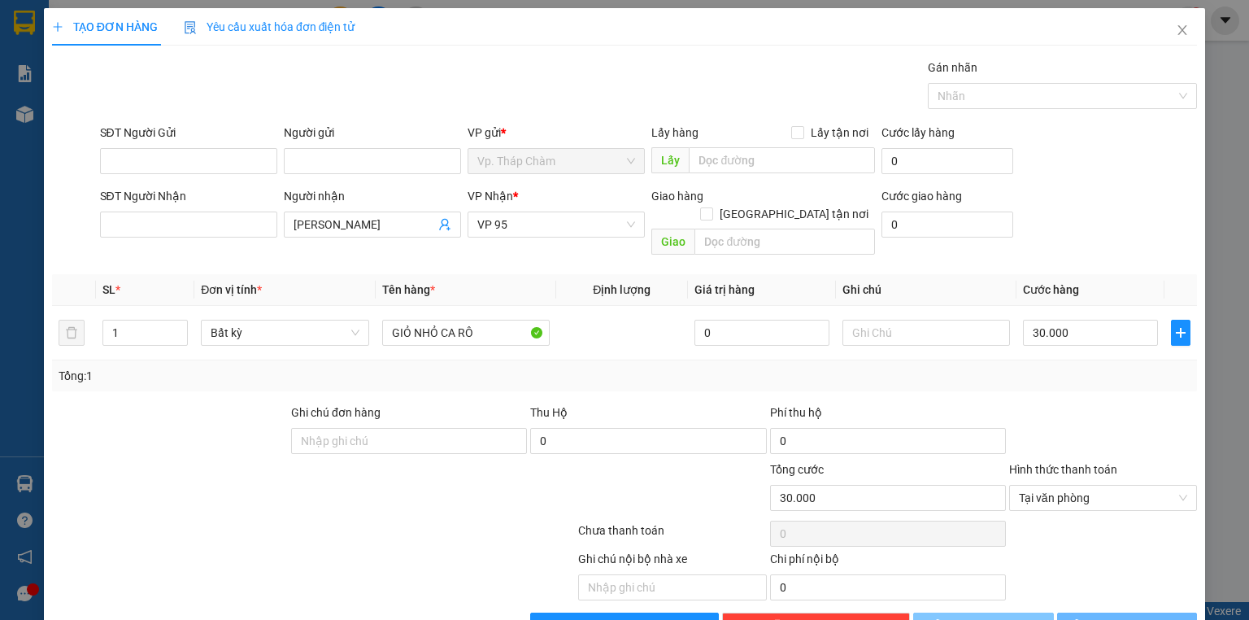
type input "0"
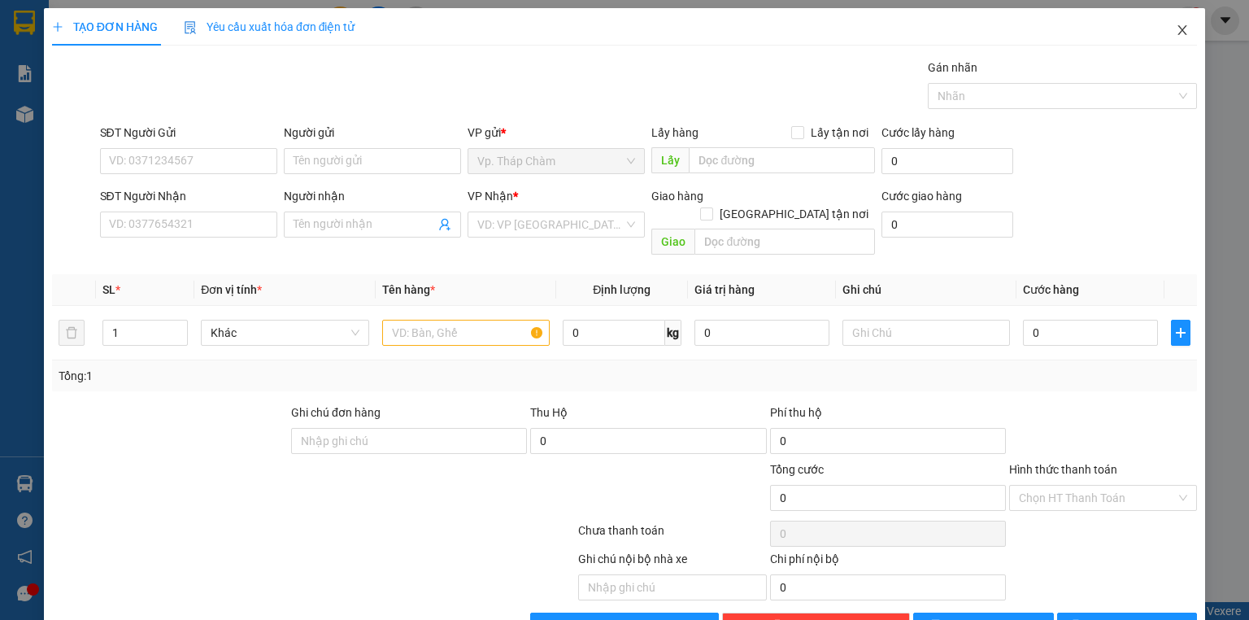
click at [1178, 29] on icon "close" at bounding box center [1182, 30] width 9 height 10
